Goal: Transaction & Acquisition: Purchase product/service

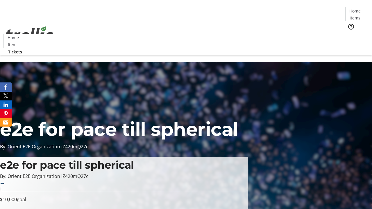
click at [350, 34] on span "Tickets" at bounding box center [357, 37] width 14 height 6
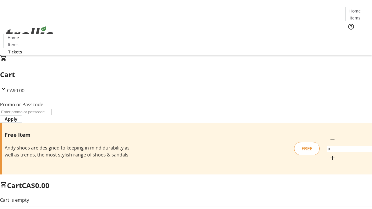
click at [329, 155] on mat-icon "Increment by one" at bounding box center [332, 158] width 7 height 7
type input "1"
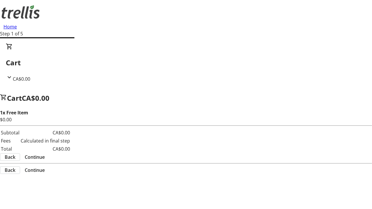
click at [45, 154] on span "Continue" at bounding box center [35, 157] width 20 height 7
